Goal: Task Accomplishment & Management: Manage account settings

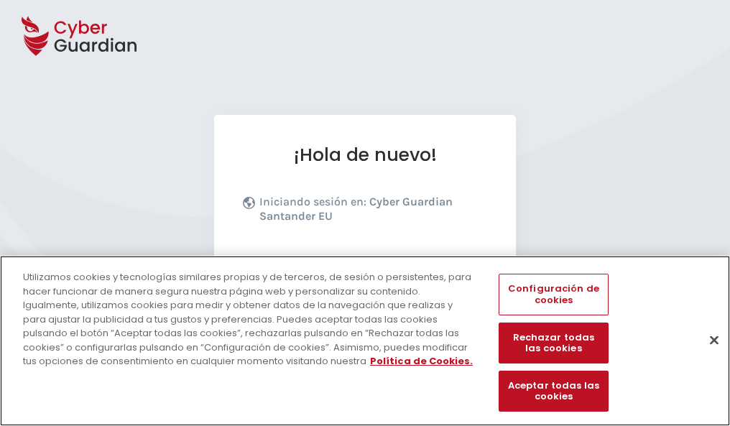
scroll to position [176, 0]
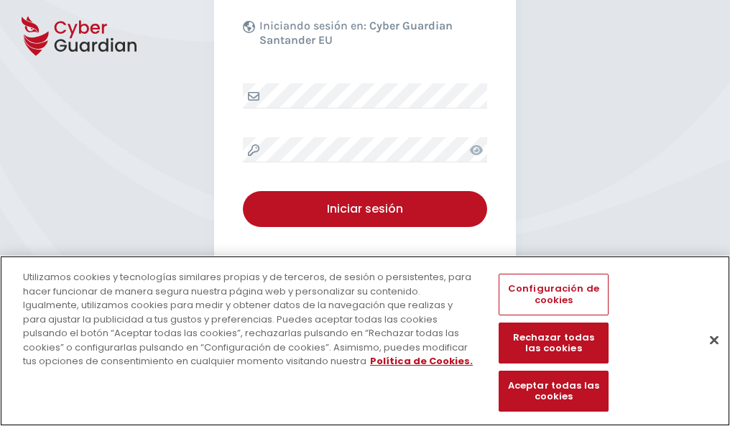
click at [707, 355] on button "Cerrar" at bounding box center [715, 340] width 32 height 32
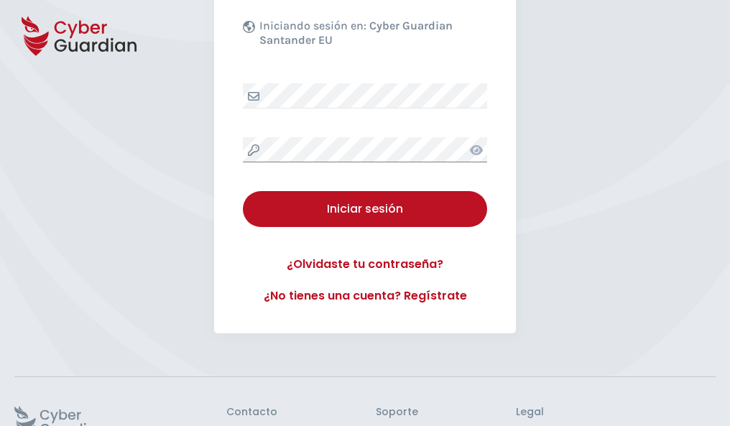
scroll to position [280, 0]
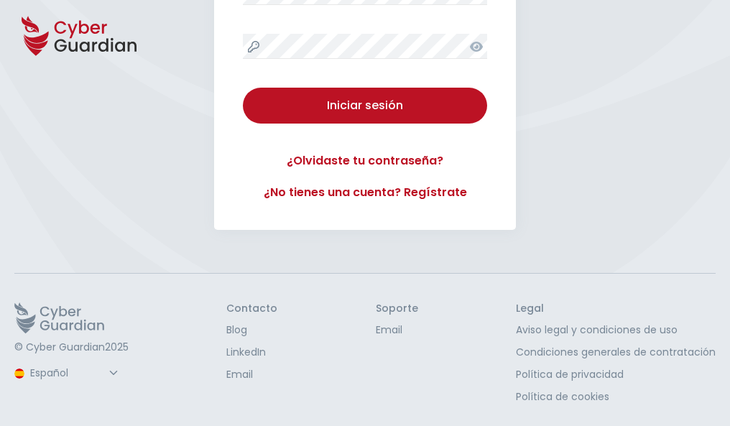
click at [243, 88] on button "Iniciar sesión" at bounding box center [365, 106] width 244 height 36
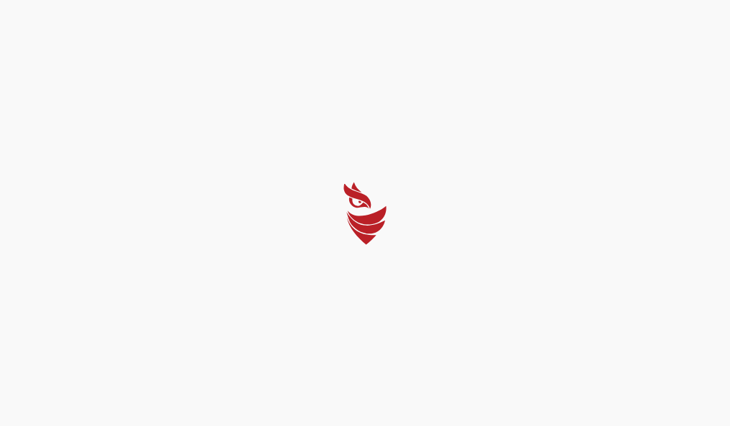
select select "Português (BR)"
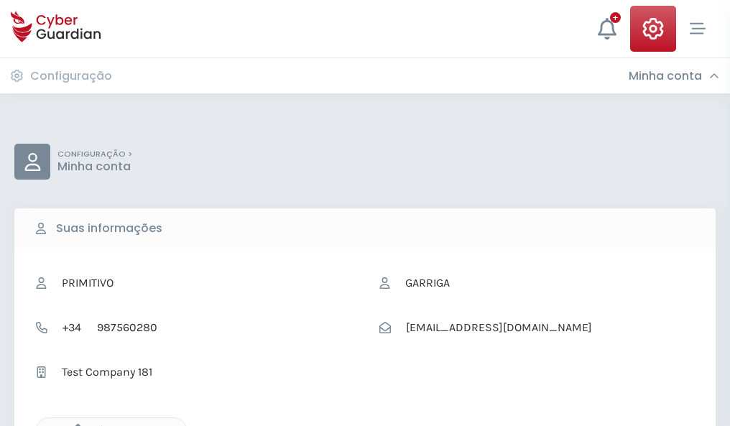
click at [74, 425] on icon "button" at bounding box center [74, 430] width 12 height 12
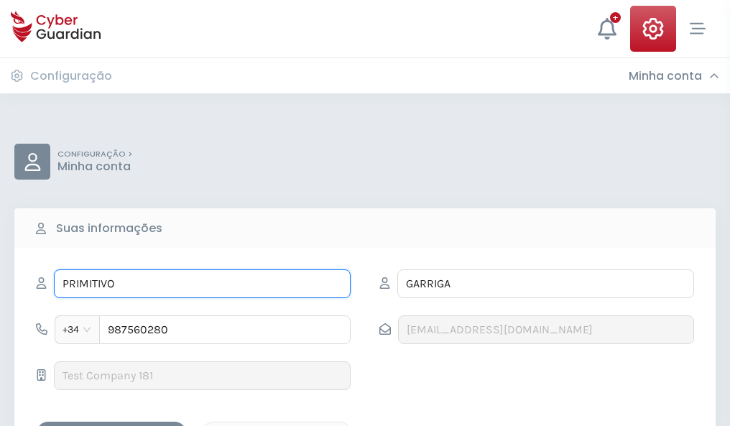
click at [202, 284] on input "PRIMITIVO" at bounding box center [202, 284] width 297 height 29
type input "P"
type input "Pía"
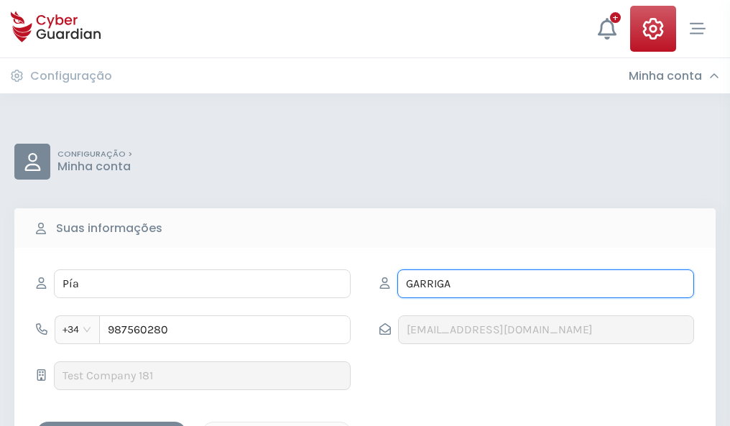
click at [546, 284] on input "GARRIGA" at bounding box center [545, 284] width 297 height 29
type input "G"
type input "Nogueira"
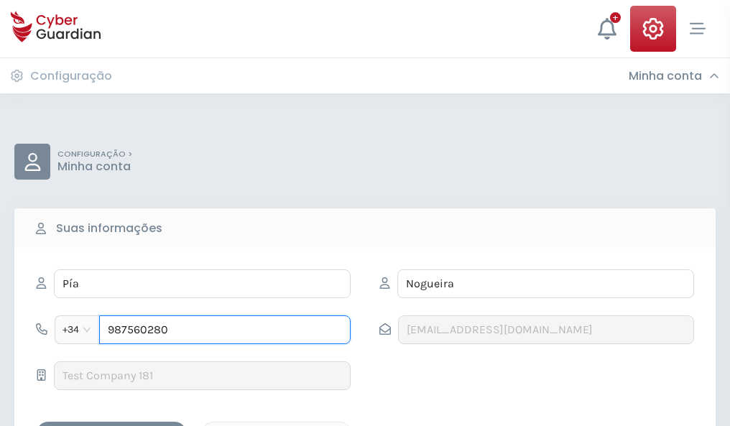
click at [225, 330] on input "987560280" at bounding box center [225, 330] width 252 height 29
type input "9"
type input "971210150"
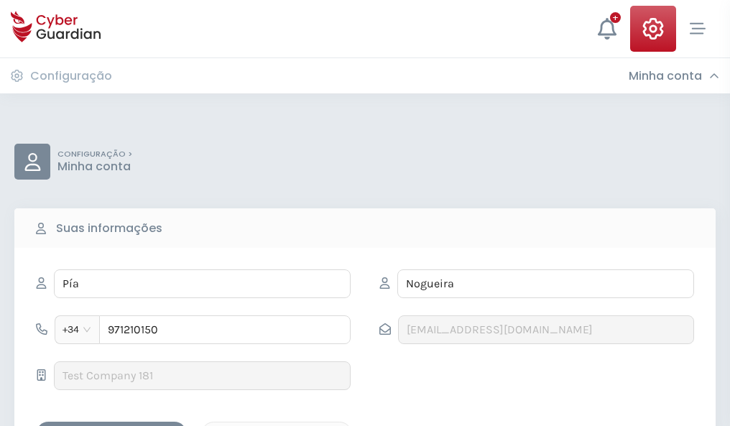
click at [111, 425] on div "Salvar alterações" at bounding box center [111, 434] width 129 height 18
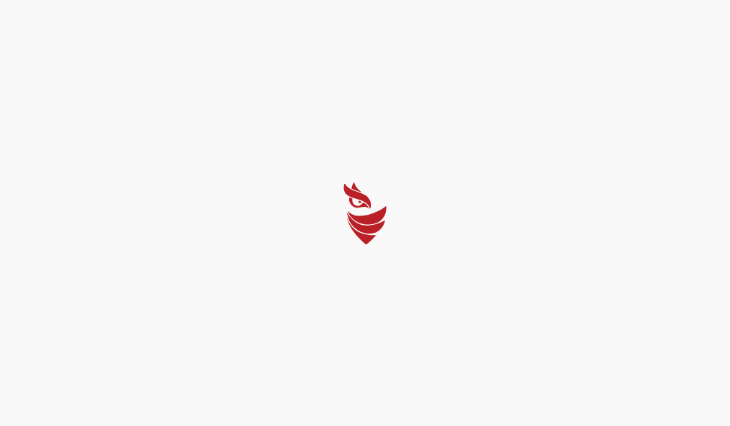
select select "Português (BR)"
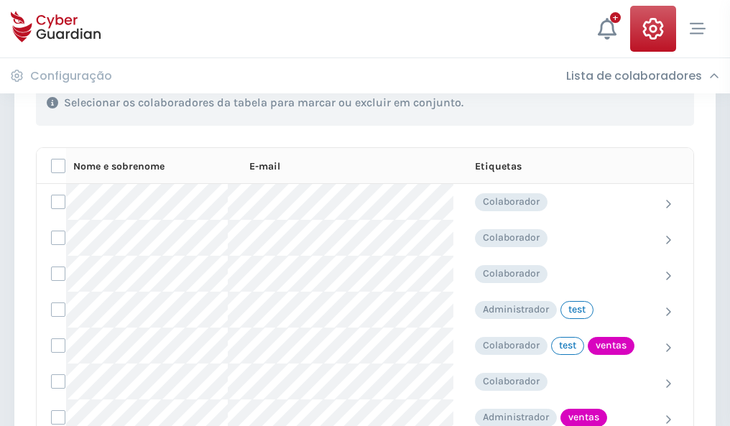
scroll to position [651, 0]
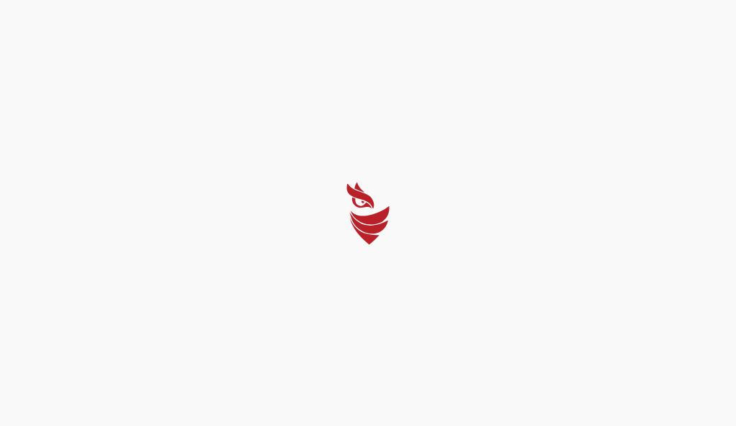
select select "Português (BR)"
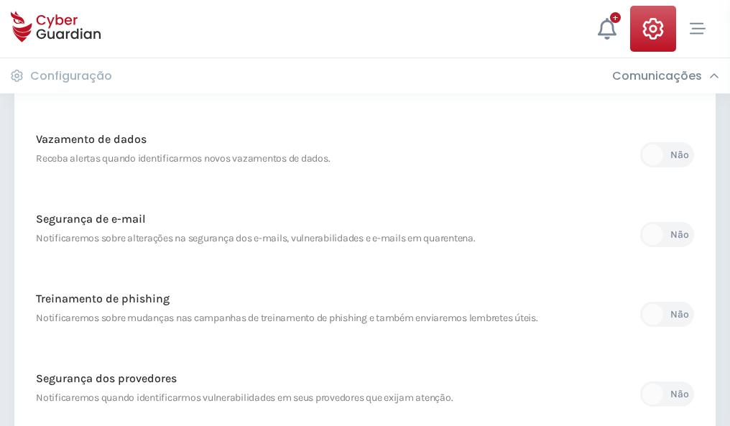
scroll to position [757, 0]
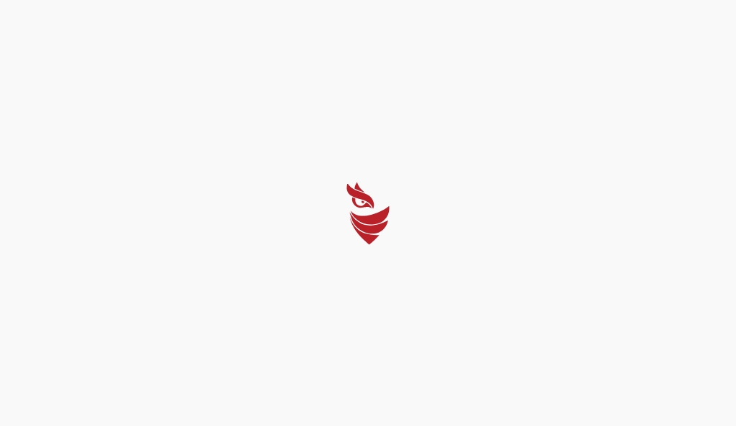
select select "Português (BR)"
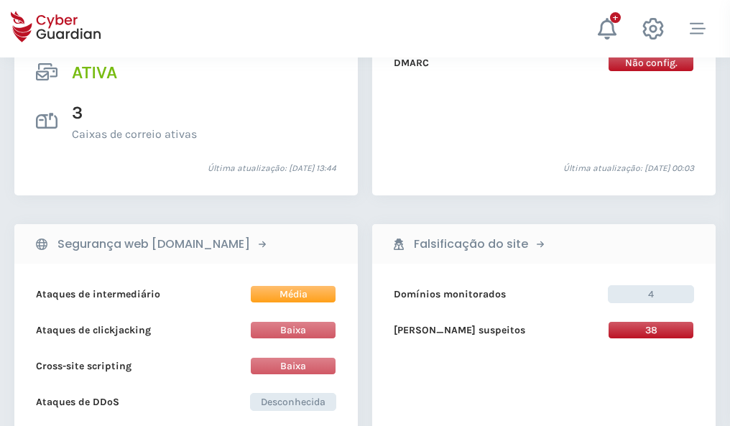
scroll to position [1460, 0]
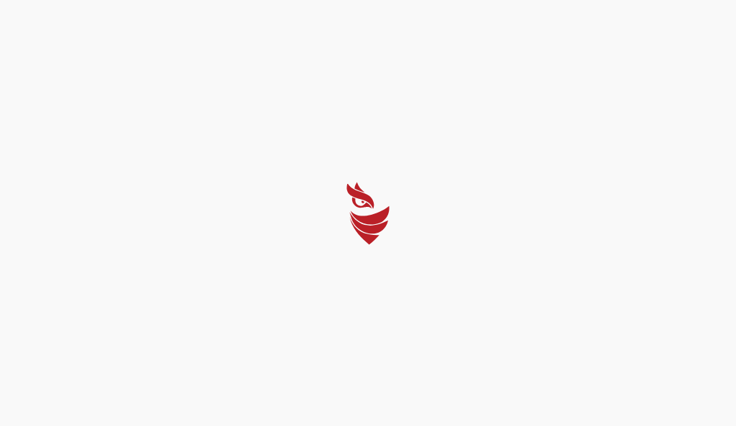
select select "Português (BR)"
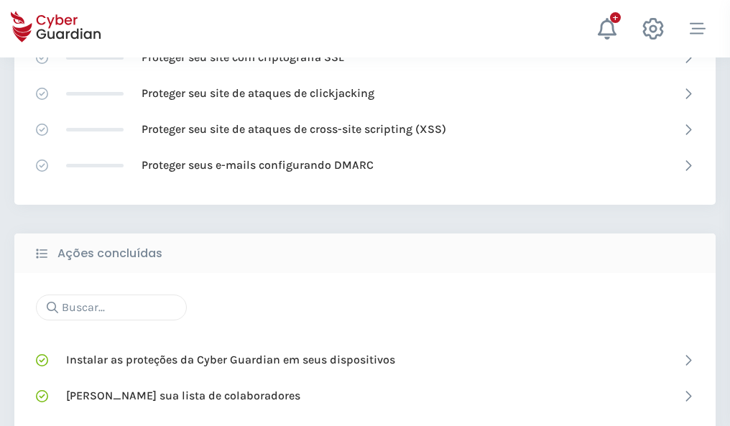
scroll to position [957, 0]
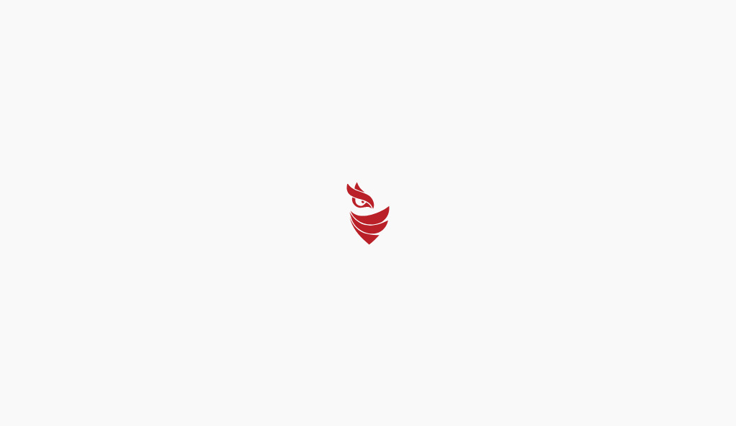
select select "Português (BR)"
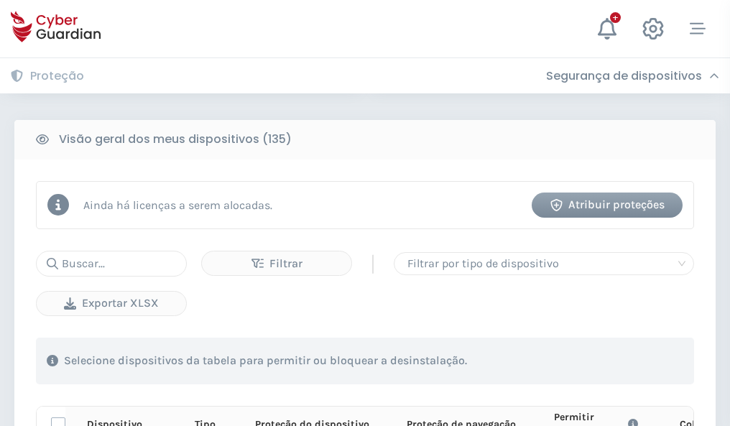
scroll to position [1270, 0]
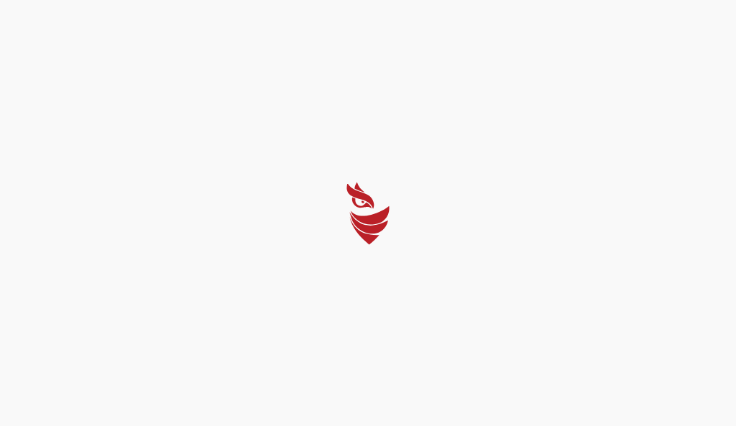
select select "Português (BR)"
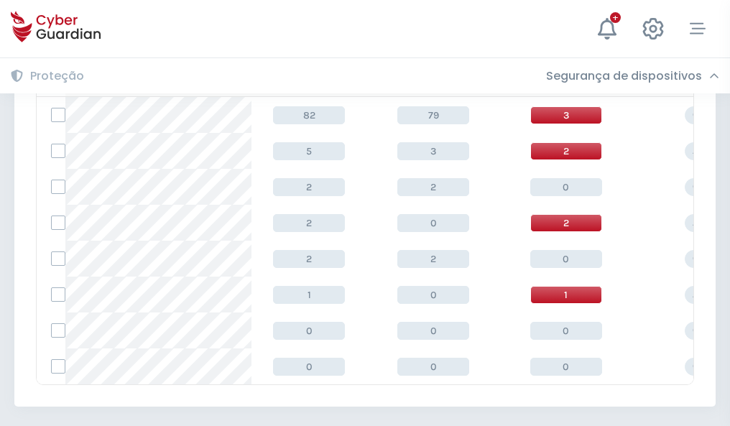
scroll to position [667, 0]
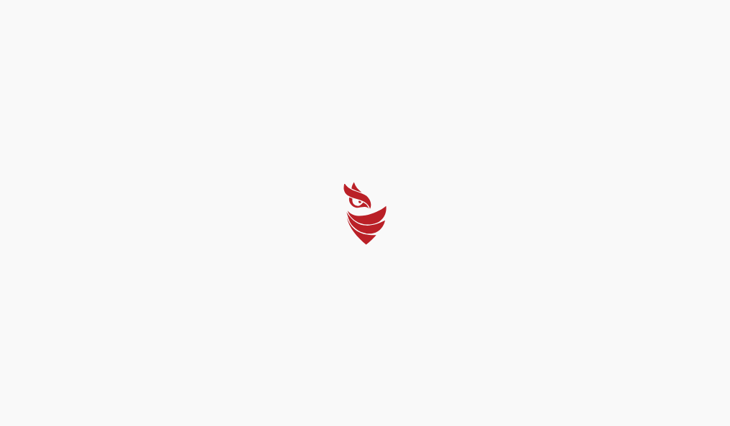
select select "Português (BR)"
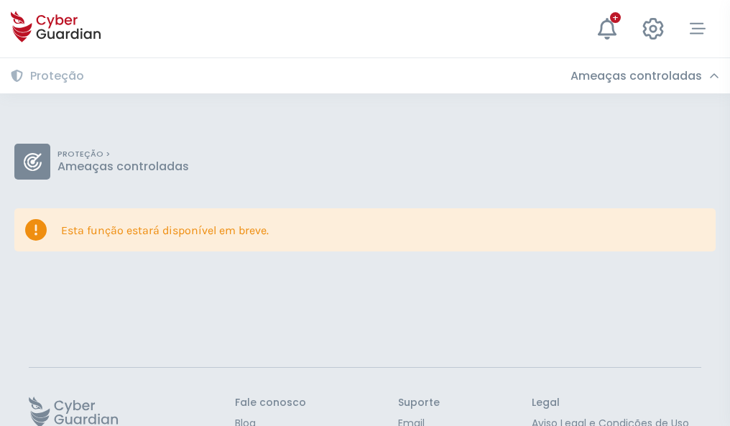
scroll to position [93, 0]
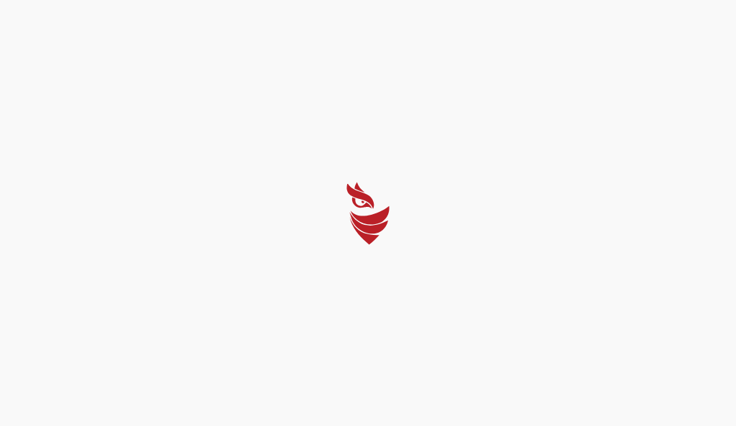
select select "Português (BR)"
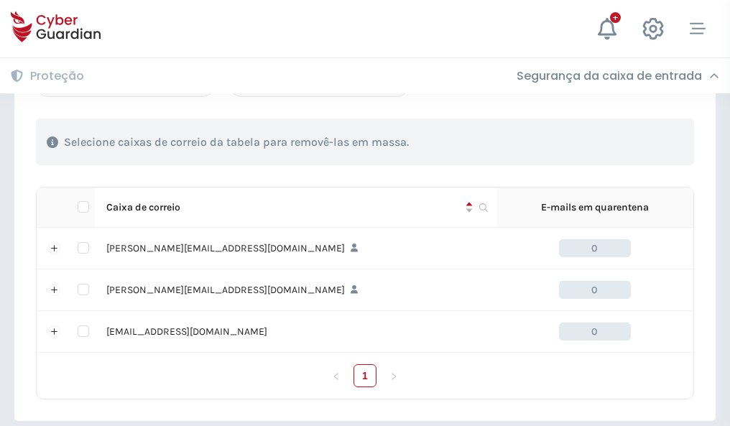
scroll to position [666, 0]
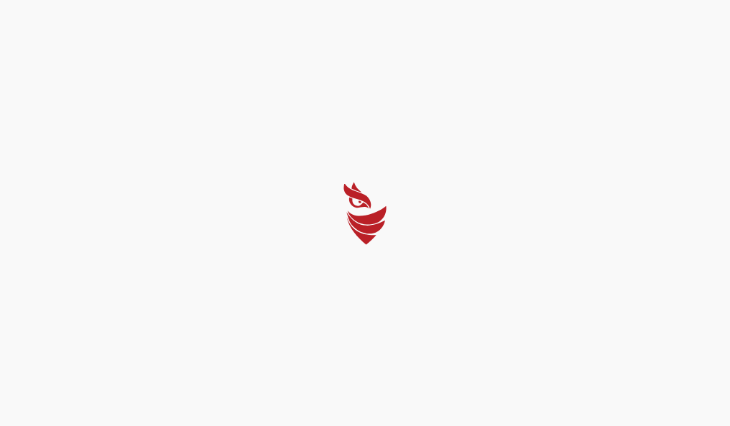
select select "Português (BR)"
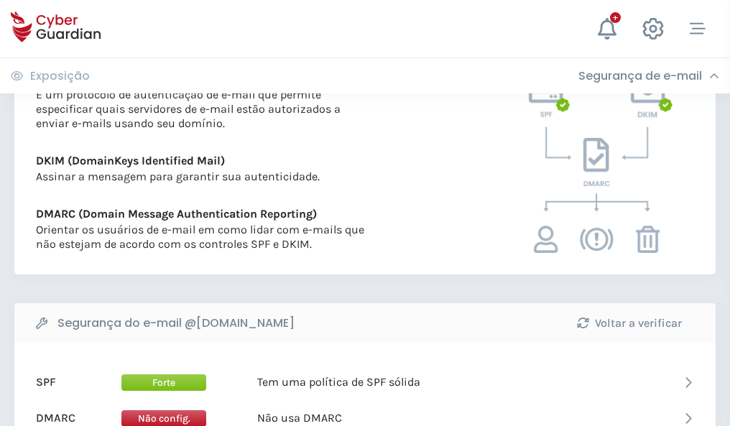
scroll to position [775, 0]
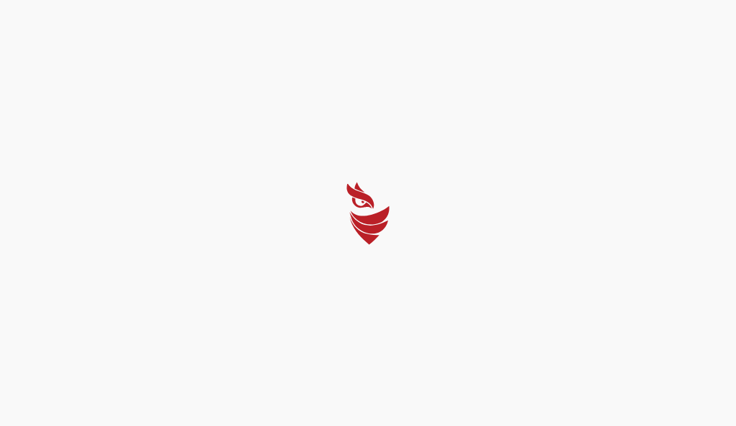
select select "Português (BR)"
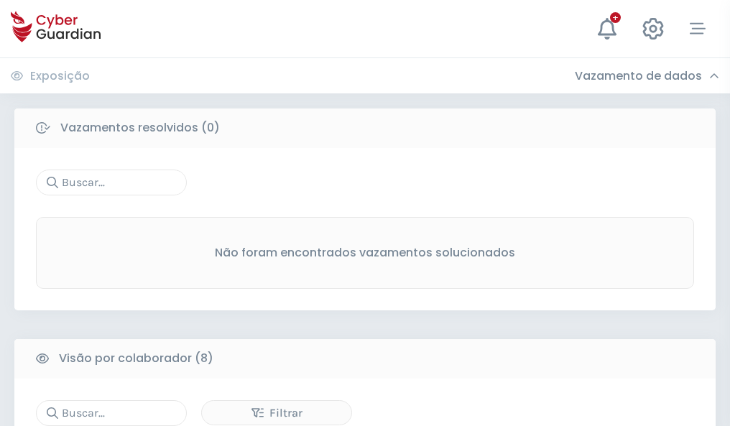
scroll to position [1225, 0]
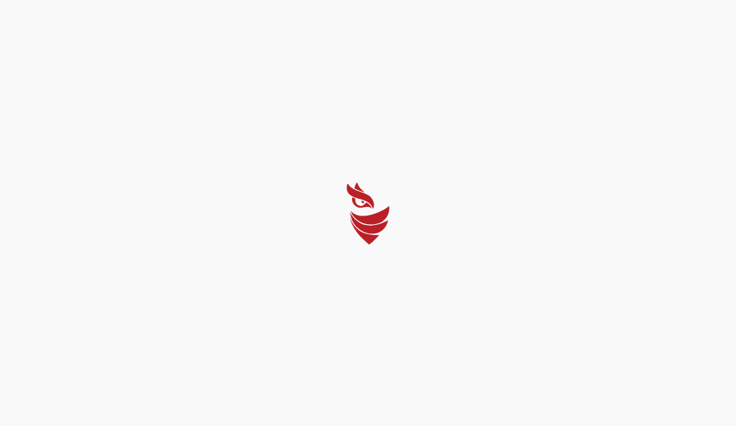
select select "Português (BR)"
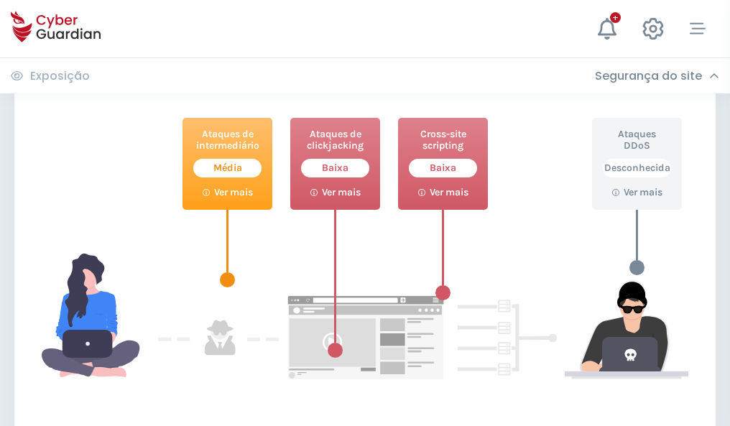
scroll to position [783, 0]
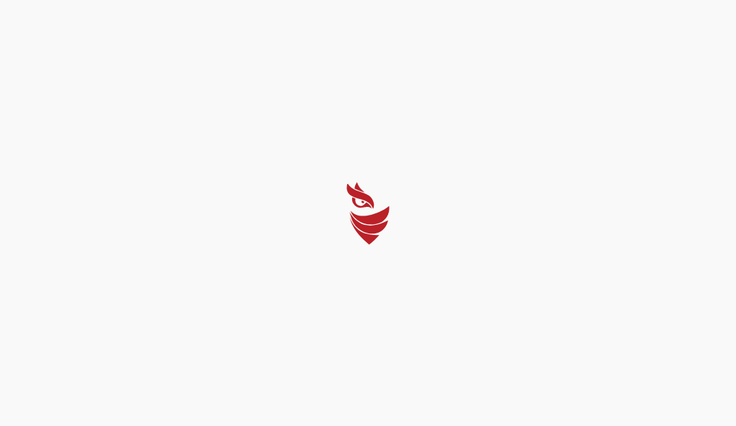
select select "Português (BR)"
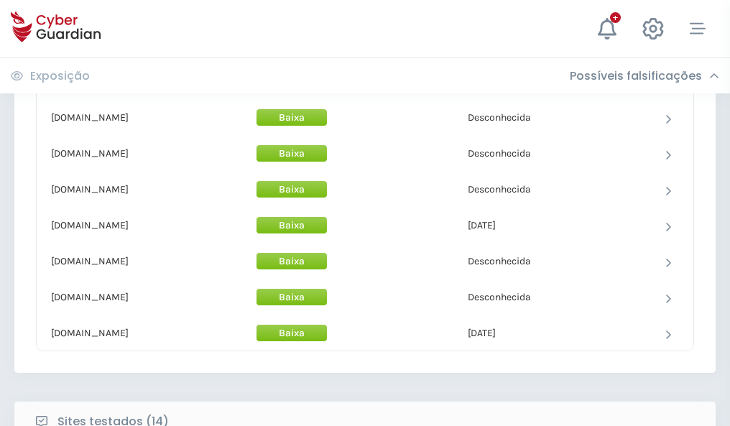
scroll to position [1401, 0]
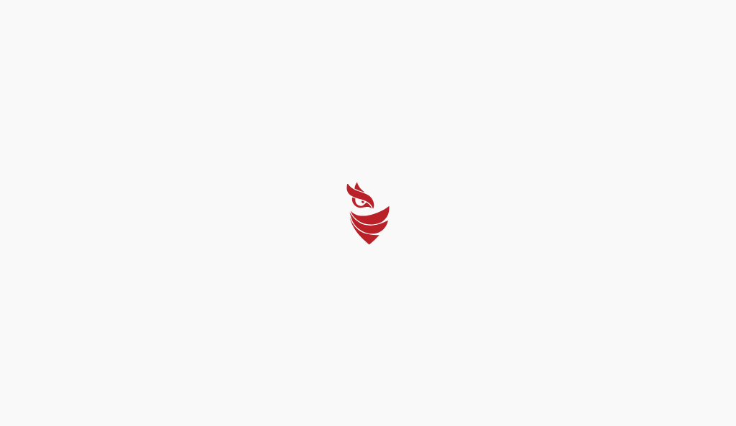
select select "Português (BR)"
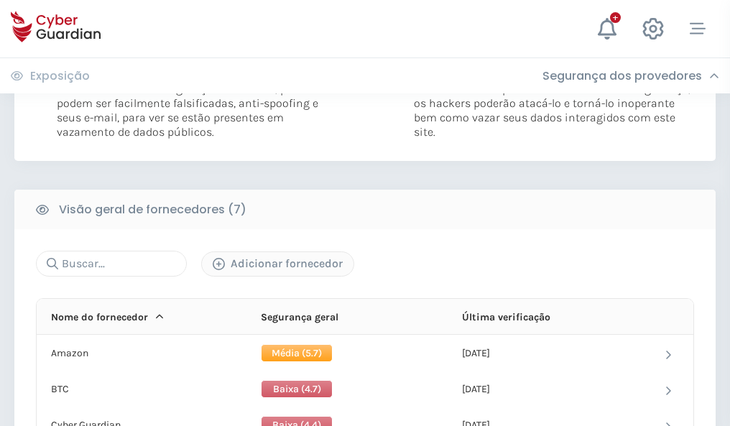
scroll to position [948, 0]
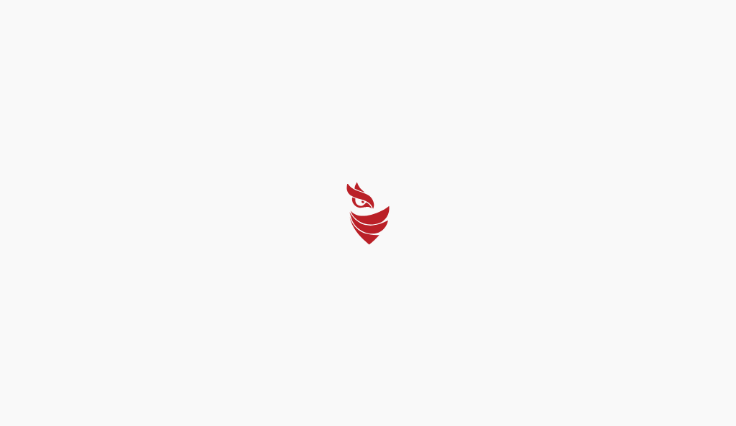
select select "Português (BR)"
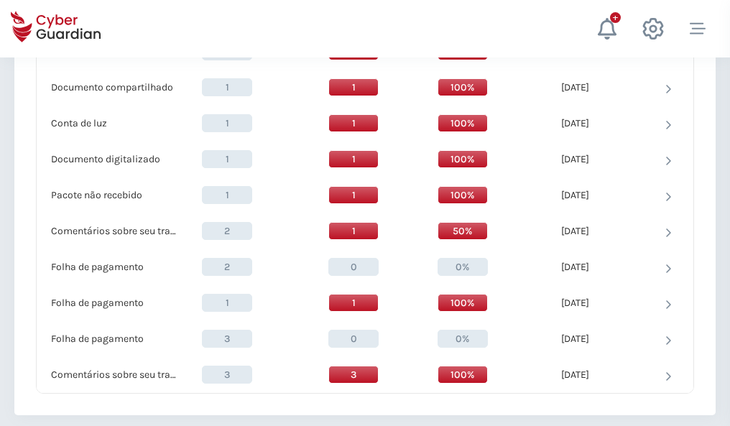
scroll to position [1490, 0]
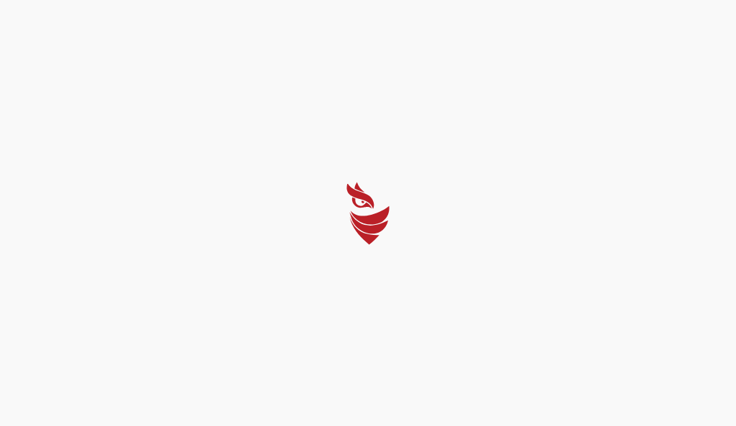
select select "Português (BR)"
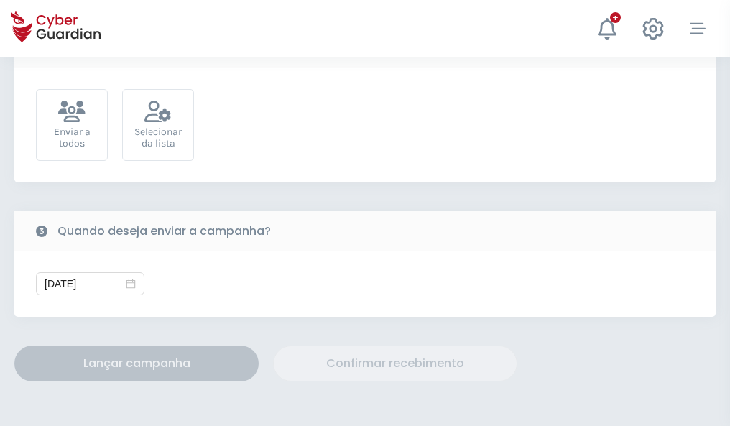
scroll to position [526, 0]
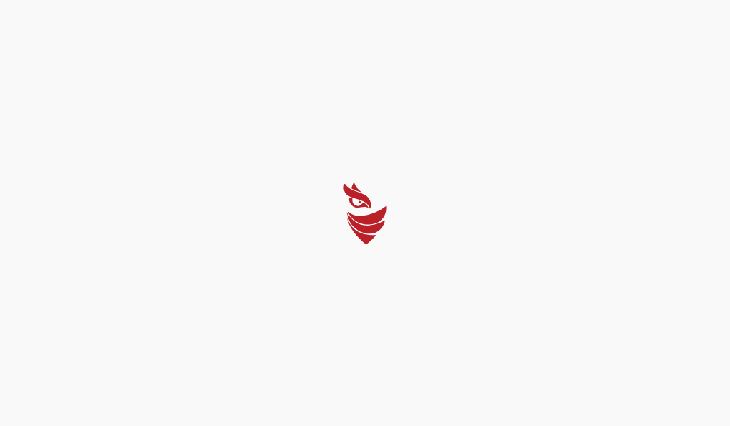
select select "Português (BR)"
